Goal: Task Accomplishment & Management: Manage account settings

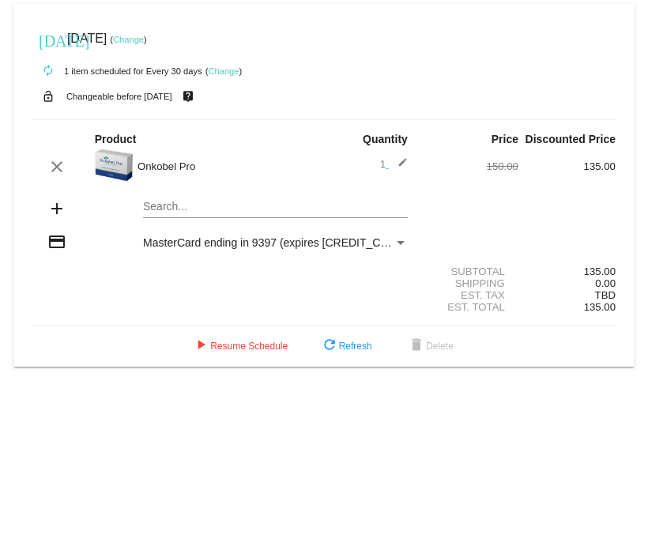
click at [144, 40] on link "Change" at bounding box center [128, 39] width 31 height 9
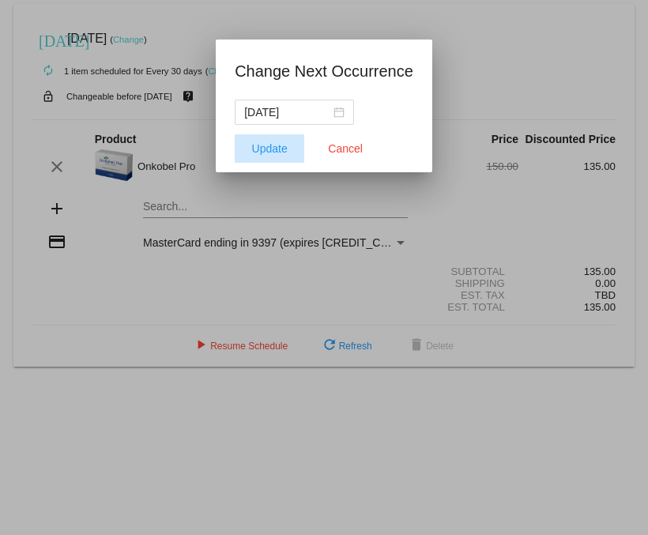
click at [265, 147] on span "Update" at bounding box center [270, 148] width 36 height 13
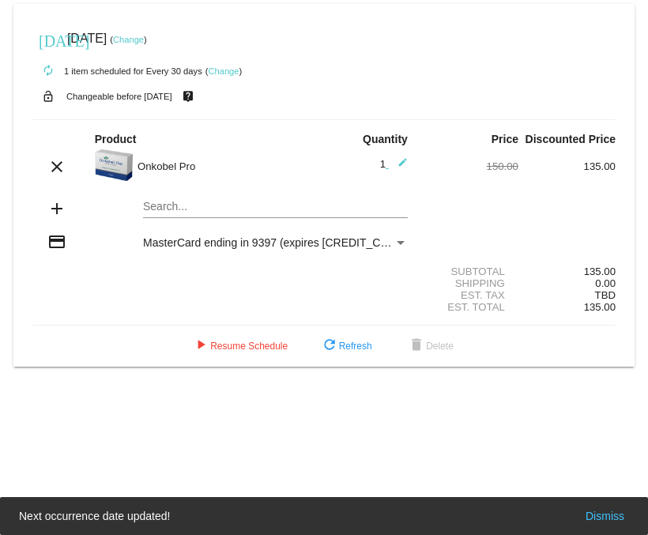
click at [144, 42] on link "Change" at bounding box center [128, 39] width 31 height 9
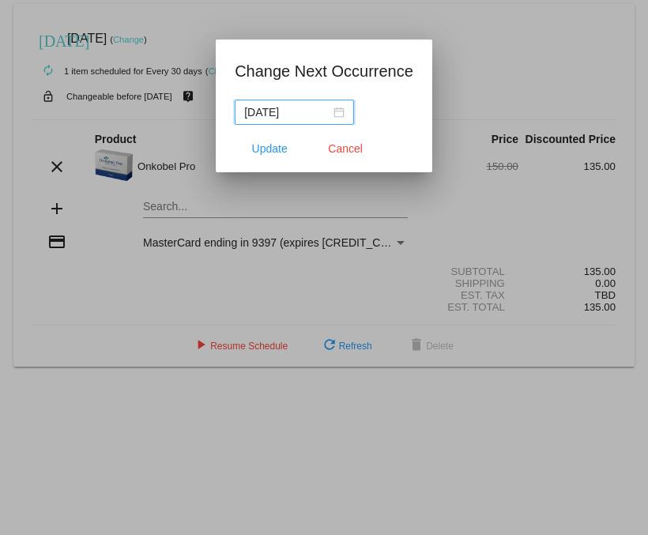
click at [307, 115] on input "[DATE]" at bounding box center [287, 112] width 86 height 17
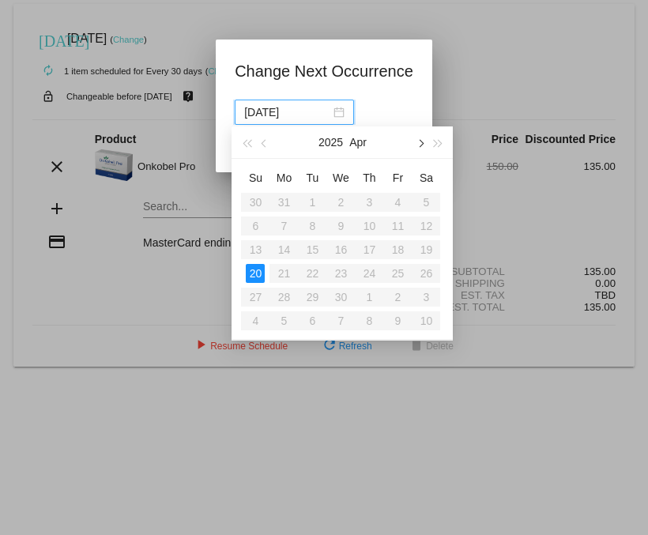
click at [423, 141] on button "button" at bounding box center [420, 142] width 17 height 32
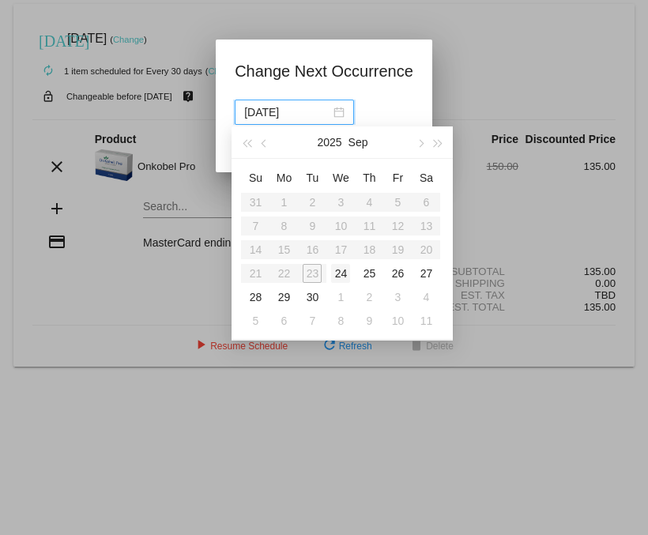
click at [345, 271] on div "24" at bounding box center [340, 273] width 19 height 19
type input "[DATE]"
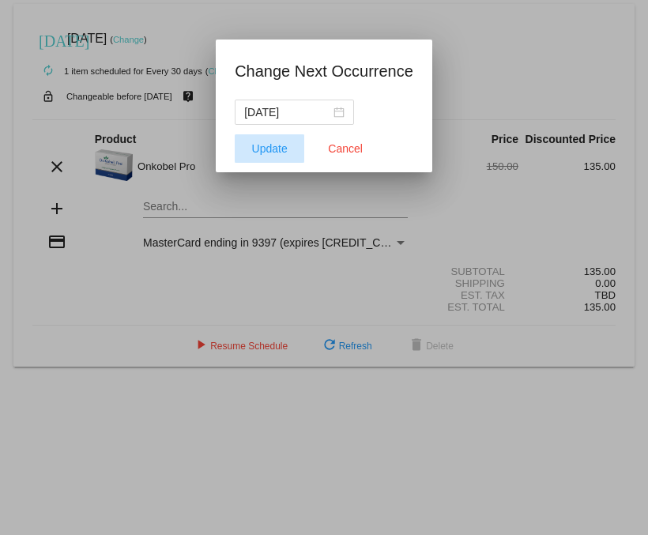
click at [273, 152] on span "Update" at bounding box center [270, 148] width 36 height 13
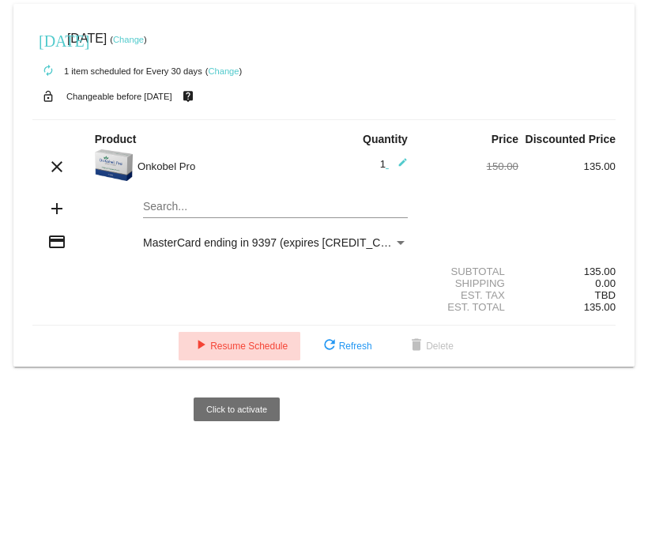
click at [237, 352] on span "play_arrow Resume Schedule" at bounding box center [239, 346] width 96 height 11
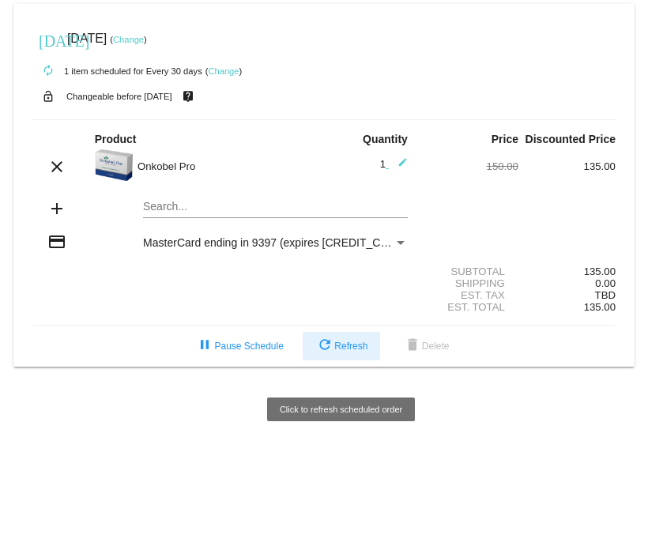
click at [333, 352] on span "refresh Refresh" at bounding box center [341, 346] width 52 height 11
